Goal: Check status: Check status

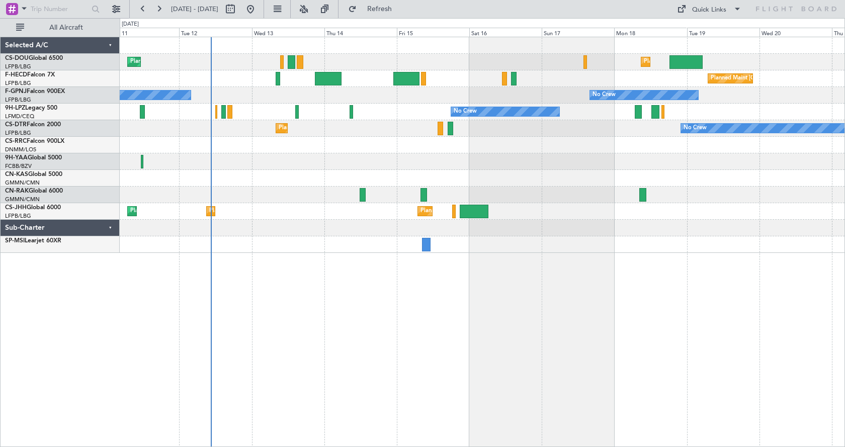
click at [417, 310] on div "Planned Maint [GEOGRAPHIC_DATA] ([GEOGRAPHIC_DATA]) Planned Maint [GEOGRAPHIC_D…" at bounding box center [482, 242] width 725 height 410
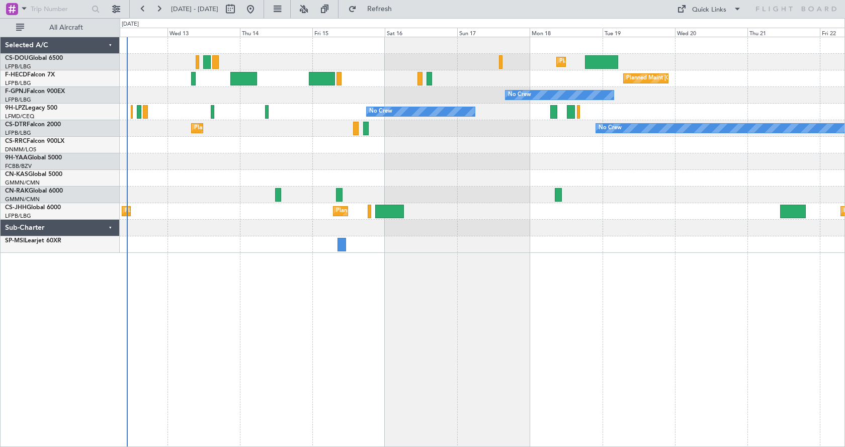
click at [445, 383] on div "Planned Maint [GEOGRAPHIC_DATA] ([GEOGRAPHIC_DATA]) Planned Maint [GEOGRAPHIC_D…" at bounding box center [482, 242] width 725 height 410
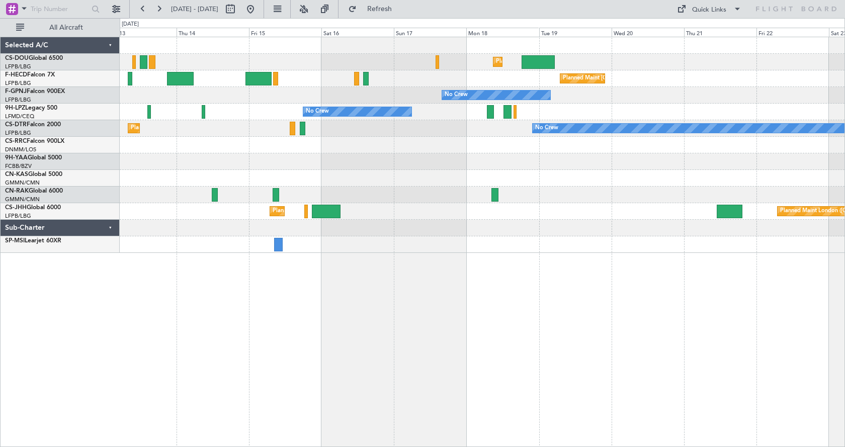
click at [444, 358] on div "Planned Maint [GEOGRAPHIC_DATA] ([GEOGRAPHIC_DATA]) Planned Maint [GEOGRAPHIC_D…" at bounding box center [482, 242] width 725 height 410
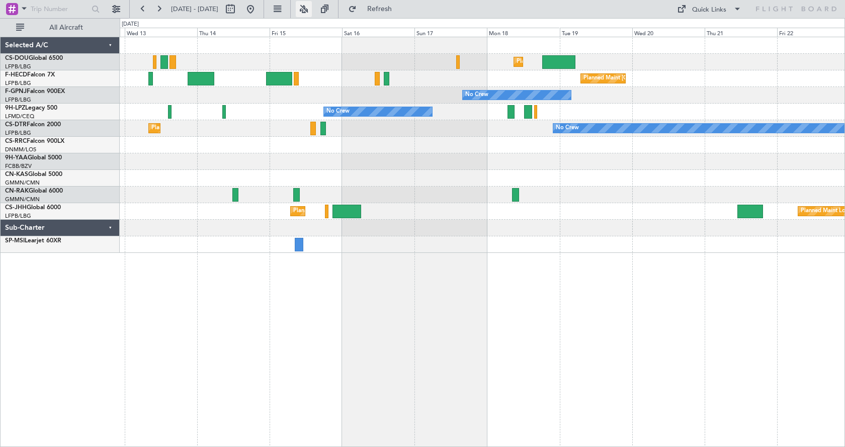
click at [312, 5] on button at bounding box center [304, 9] width 16 height 16
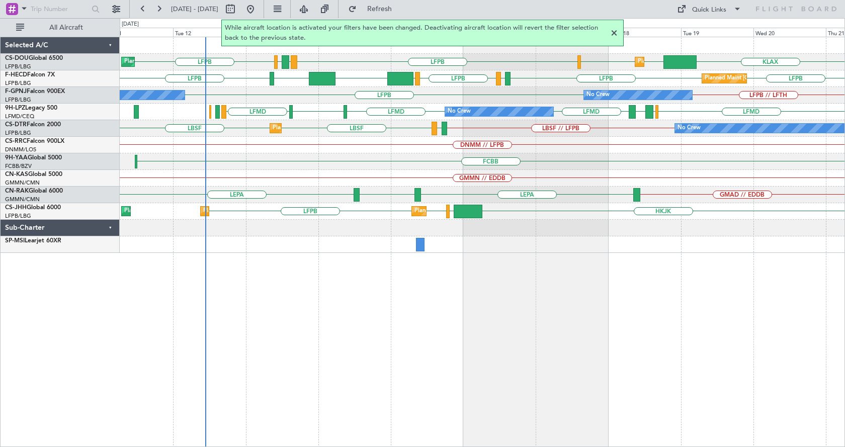
click at [482, 339] on div "LFPB LPFR EGGD LFPB KLAX EGGW EGGW Planned Maint London (Luton) Planned Maint P…" at bounding box center [482, 242] width 725 height 410
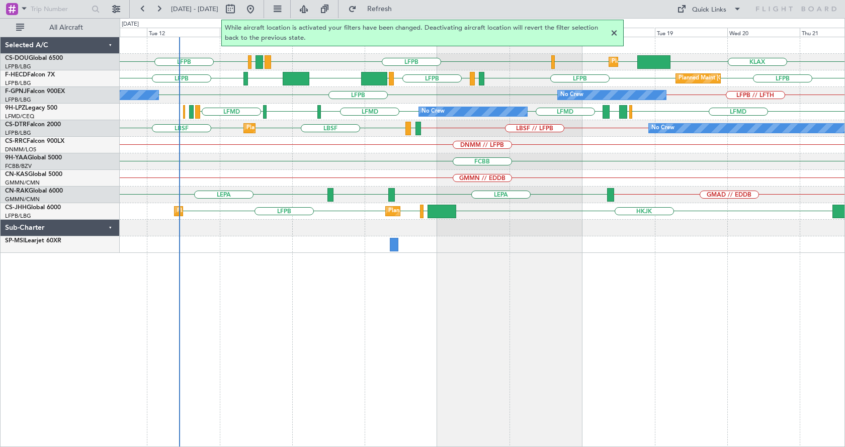
click at [428, 342] on div "LFPB LPFR EGGD LFPB KLAX EGGW EGGW Planned Maint London (Luton) Planned Maint P…" at bounding box center [482, 242] width 725 height 410
click at [613, 31] on div at bounding box center [614, 33] width 12 height 12
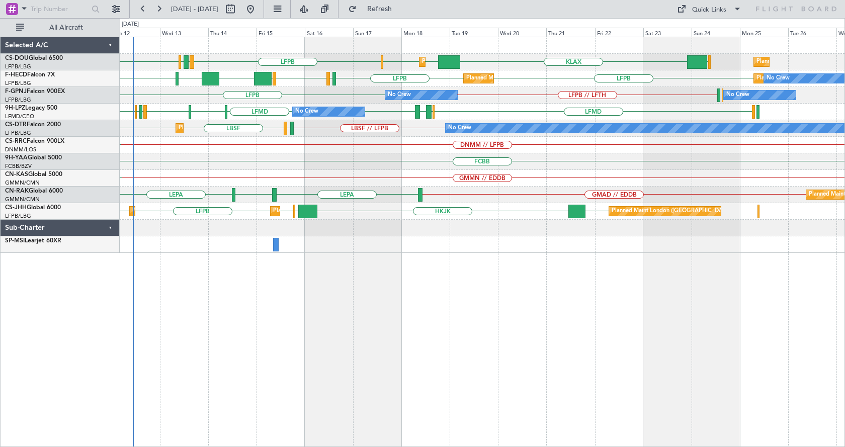
click at [372, 340] on div "Planned Maint London (Luton) KLAX EGGW EGGW LFPB LPFR EGGD LFPB EGGW Planned Ma…" at bounding box center [482, 242] width 725 height 410
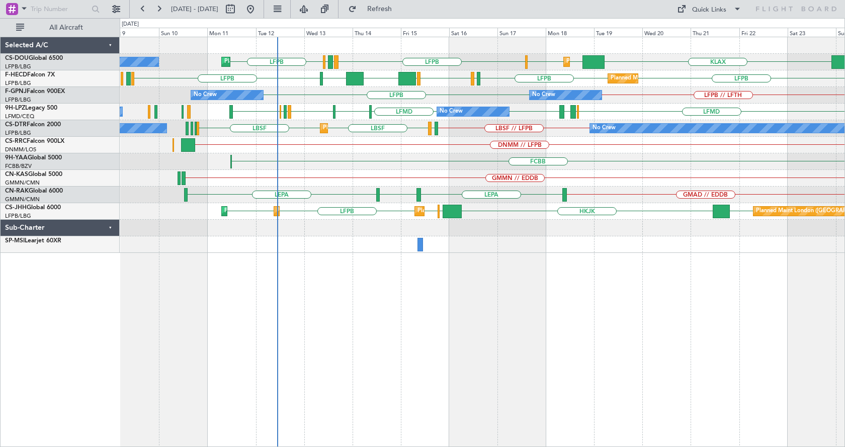
click at [368, 331] on div "KLAX EGGW EGGW LFPB LPFR EGGD LFPB Planned Maint London (Luton) Planned Maint P…" at bounding box center [482, 242] width 725 height 410
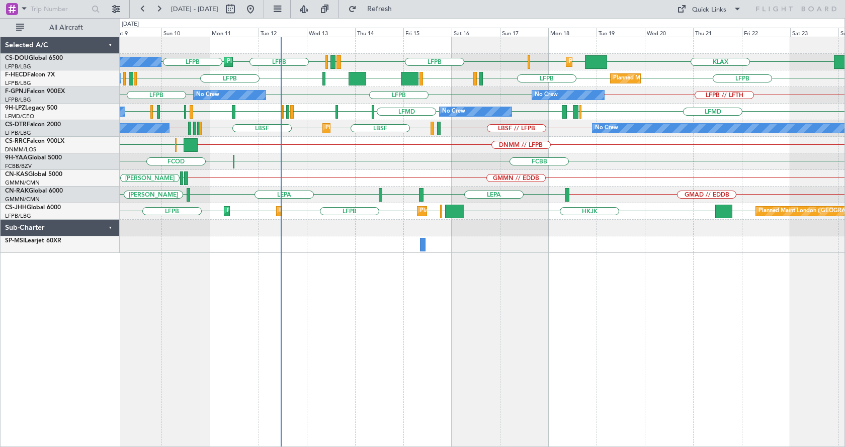
click at [380, 342] on div "KLAX LFPB LPFR EGGD LFPB LFPB EGGW EGGW Planned Maint Paris (Le Bourget) No Cre…" at bounding box center [482, 242] width 725 height 410
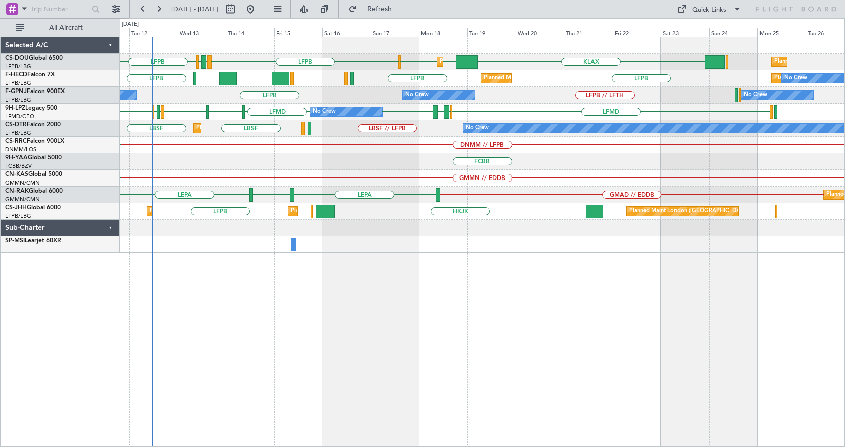
click at [429, 343] on div "LFPB LPFR EGGD LFPB KLAX EGGW EGGW Planned Maint London (Luton) Planned Maint P…" at bounding box center [482, 242] width 725 height 410
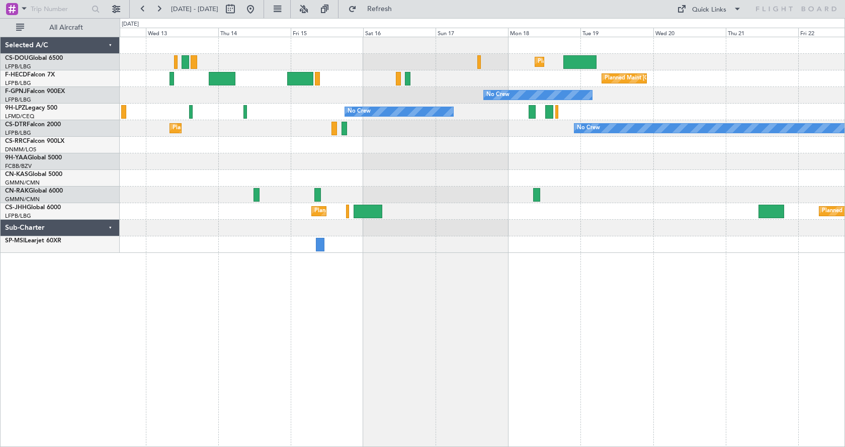
click at [266, 311] on div "Planned Maint [GEOGRAPHIC_DATA] ([GEOGRAPHIC_DATA]) Planned Maint [GEOGRAPHIC_D…" at bounding box center [482, 242] width 725 height 410
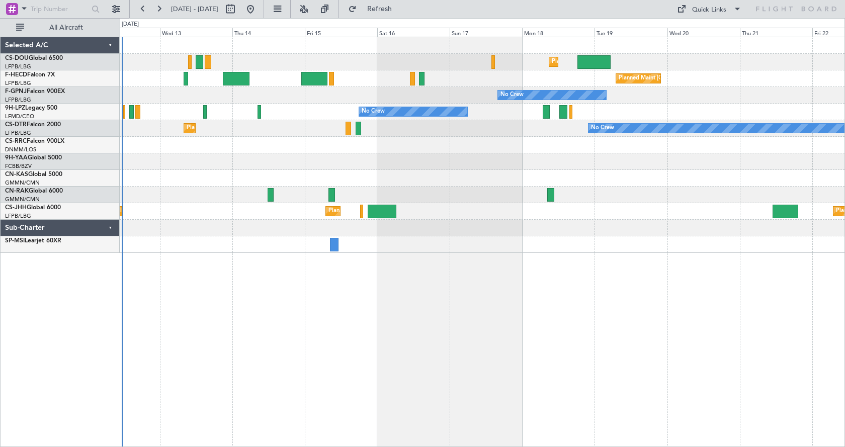
click at [312, 325] on div "Planned Maint [GEOGRAPHIC_DATA] ([GEOGRAPHIC_DATA]) Planned Maint [GEOGRAPHIC_D…" at bounding box center [482, 242] width 725 height 410
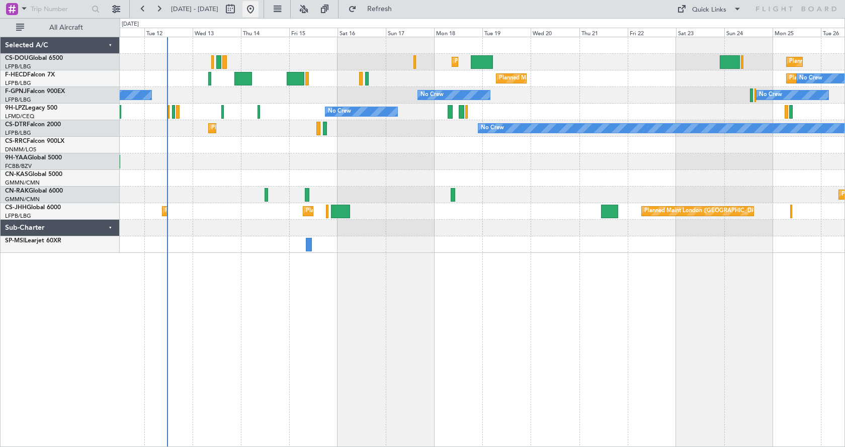
click at [259, 10] on button at bounding box center [250, 9] width 16 height 16
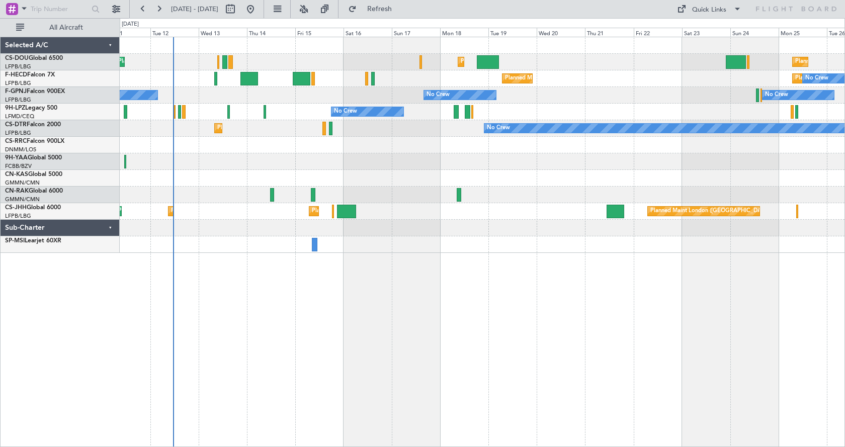
click at [271, 320] on div "Planned Maint [GEOGRAPHIC_DATA] ([GEOGRAPHIC_DATA]) Planned Maint [GEOGRAPHIC_D…" at bounding box center [482, 242] width 725 height 410
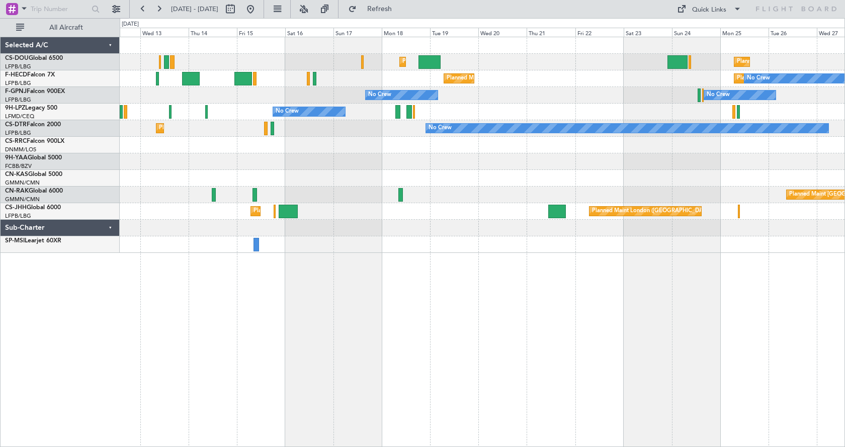
click at [246, 378] on div "Planned Maint [GEOGRAPHIC_DATA] ([GEOGRAPHIC_DATA]) Planned Maint [GEOGRAPHIC_D…" at bounding box center [482, 242] width 725 height 410
click at [312, 4] on button at bounding box center [304, 9] width 16 height 16
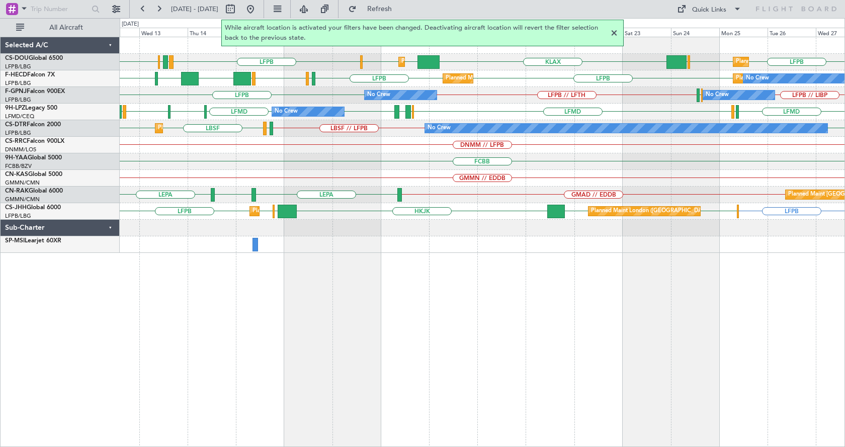
click at [615, 33] on div at bounding box center [614, 33] width 12 height 12
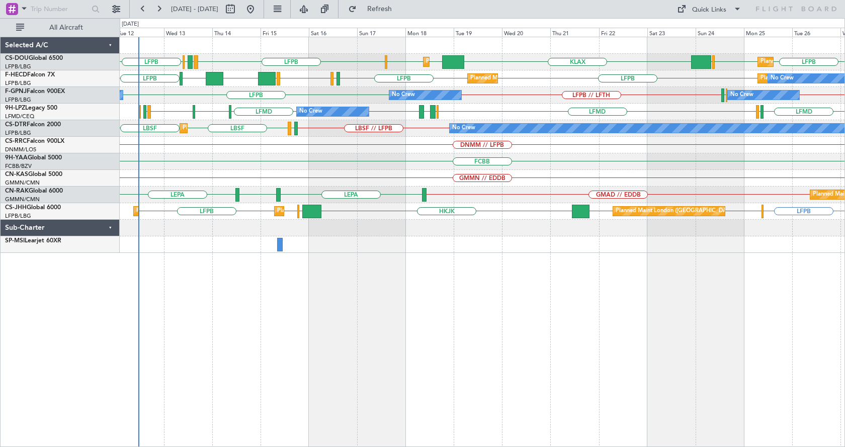
click at [334, 307] on div "LFPB LFPB EGGW KLAX LFPB LPFR EGGD LFPB EGGW EGGW Planned Maint [GEOGRAPHIC_DAT…" at bounding box center [482, 242] width 725 height 410
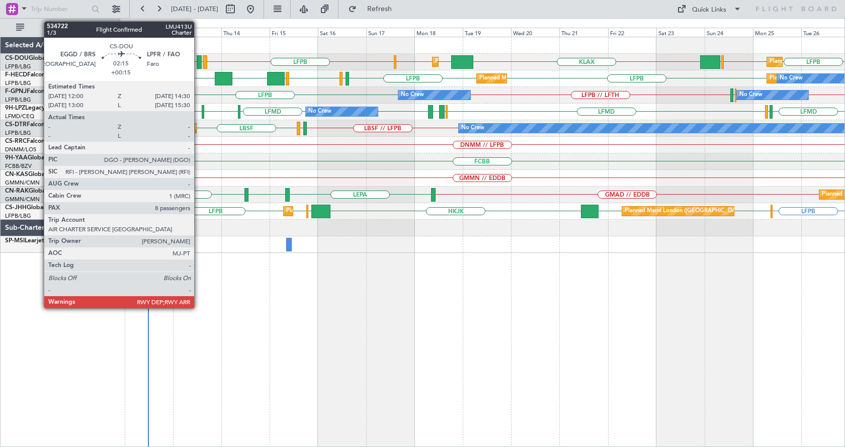
click at [199, 61] on div at bounding box center [200, 62] width 6 height 14
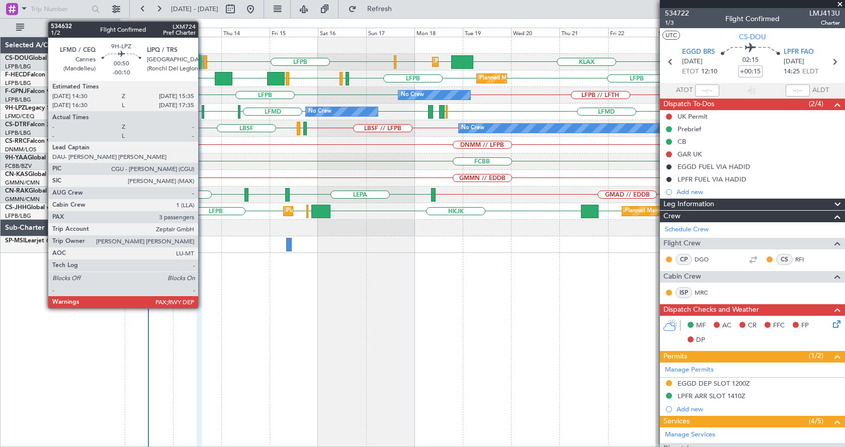
click at [203, 111] on div at bounding box center [203, 112] width 3 height 14
type input "-00:10"
type input "3"
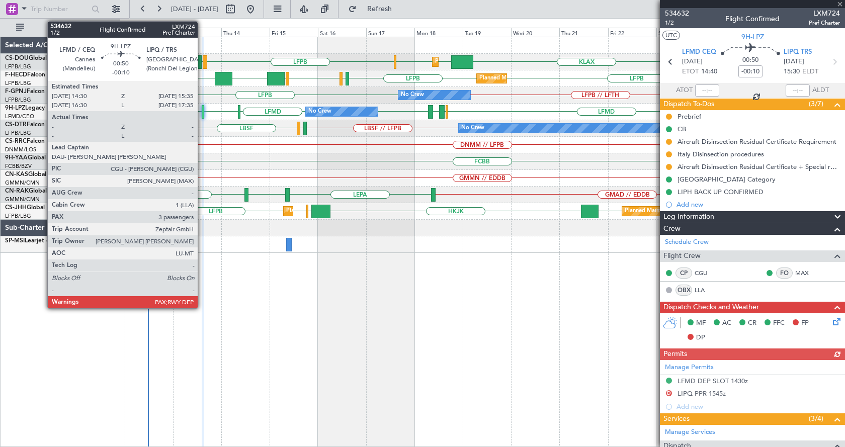
click at [202, 113] on div at bounding box center [203, 112] width 3 height 14
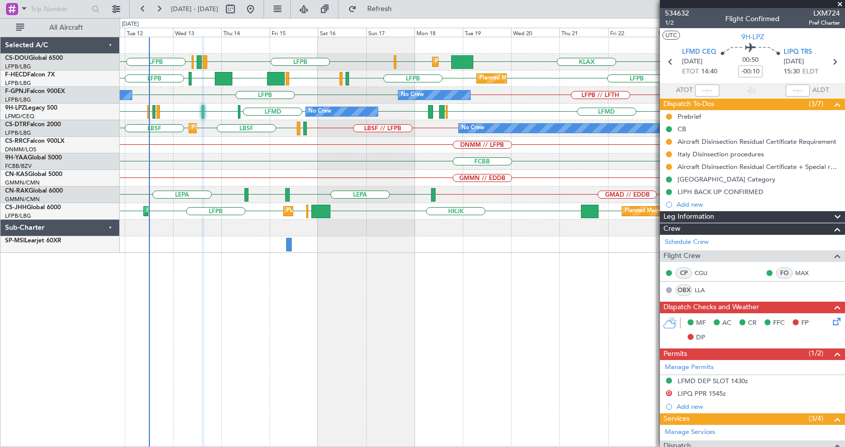
click at [196, 58] on div "KLAX EGGW EGGW LFPB LFPB LFPB EGGW LPFR EGGD LFPB Planned Maint [GEOGRAPHIC_DAT…" at bounding box center [482, 62] width 725 height 17
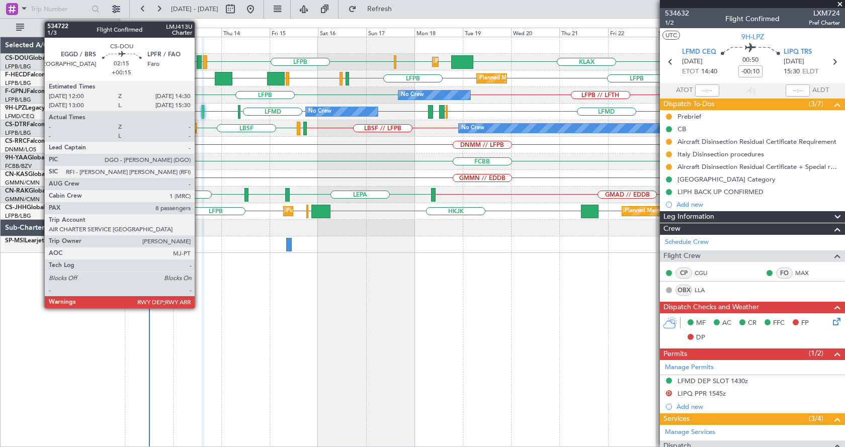
click at [199, 64] on div at bounding box center [200, 62] width 6 height 14
type input "+00:15"
type input "8"
